Goal: Navigation & Orientation: Find specific page/section

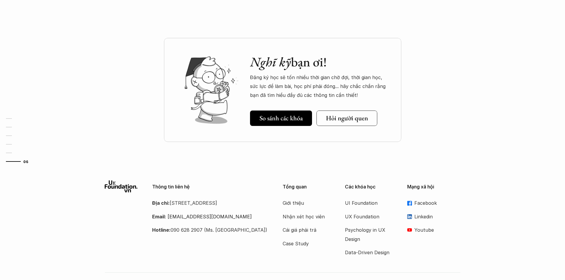
scroll to position [1793, 0]
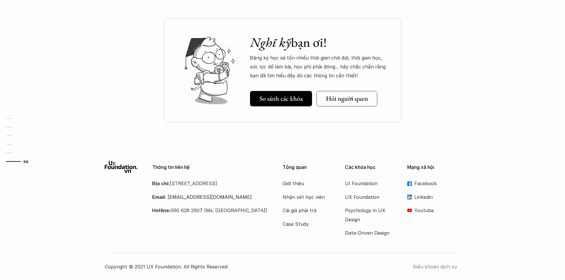
click at [438, 265] on p "Điều khoản dịch vụ" at bounding box center [436, 266] width 47 height 9
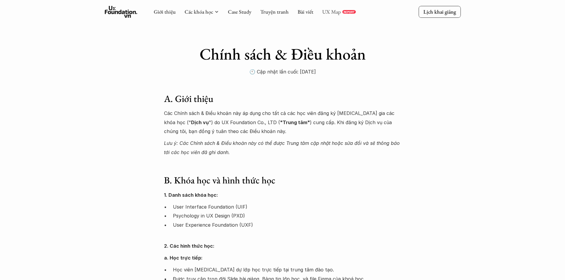
click at [331, 10] on link "UX Map" at bounding box center [331, 11] width 19 height 7
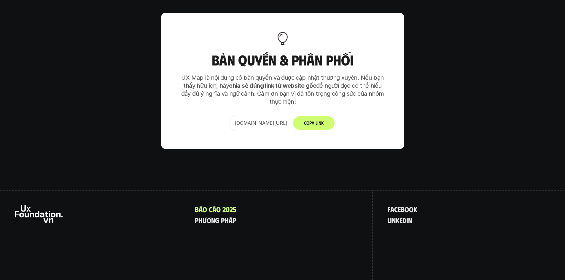
scroll to position [3794, 0]
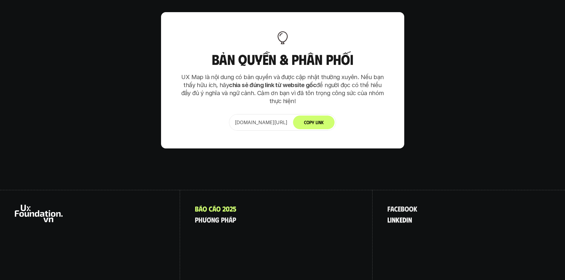
click at [399, 216] on p "l i n k e d i n" at bounding box center [399, 220] width 25 height 8
